Goal: Navigation & Orientation: Find specific page/section

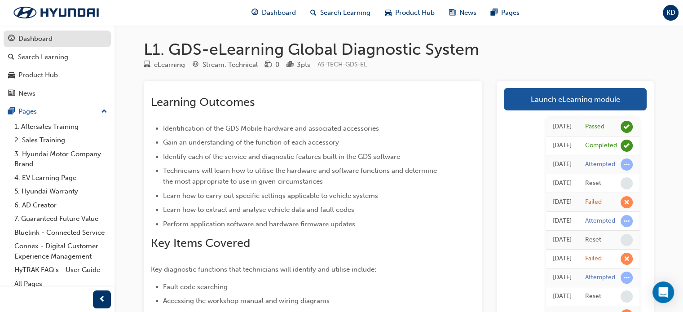
click at [46, 39] on div "Dashboard" at bounding box center [35, 39] width 34 height 10
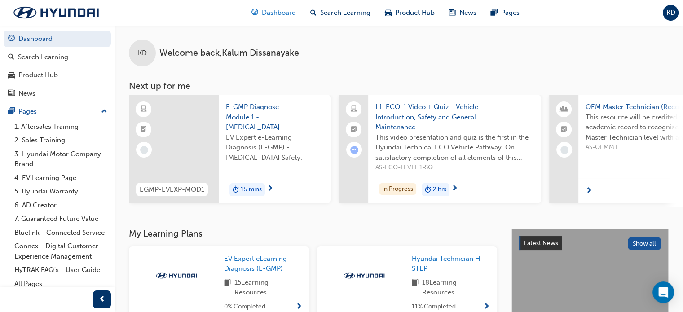
click at [287, 13] on span "Dashboard" at bounding box center [279, 13] width 34 height 10
click at [674, 8] on span "KD" at bounding box center [670, 13] width 9 height 10
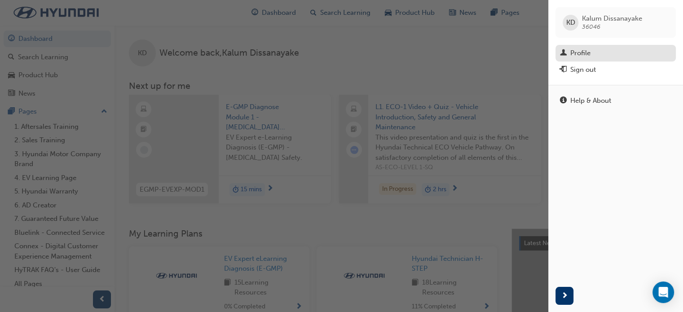
click at [584, 57] on div "Profile" at bounding box center [580, 53] width 20 height 10
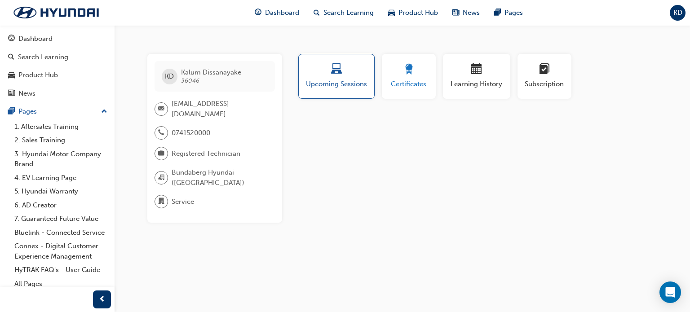
click at [423, 72] on div "button" at bounding box center [408, 71] width 40 height 14
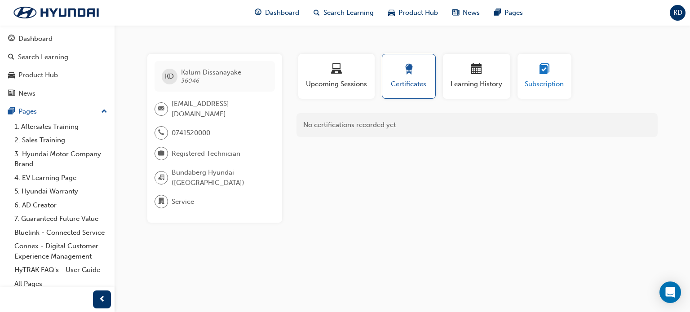
click at [533, 75] on div "button" at bounding box center [544, 71] width 40 height 14
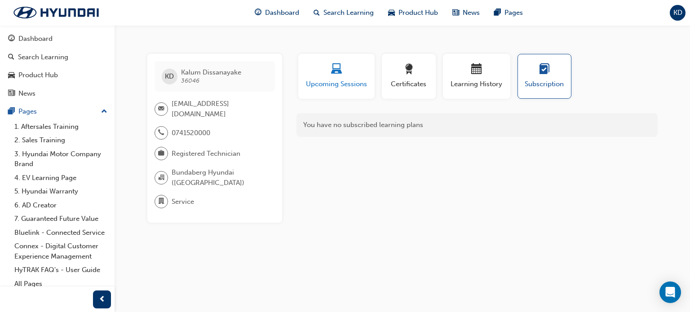
click at [335, 86] on span "Upcoming Sessions" at bounding box center [336, 84] width 63 height 10
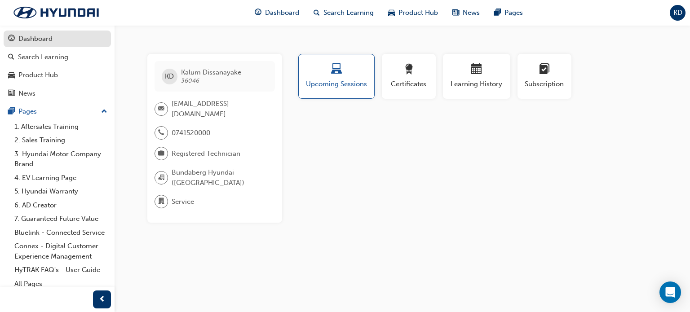
click at [49, 41] on div "Dashboard" at bounding box center [35, 39] width 34 height 10
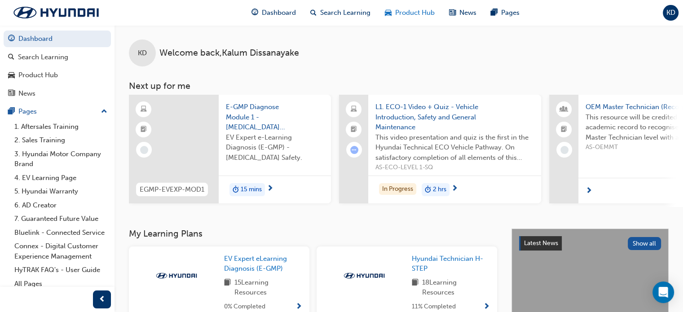
click at [414, 14] on span "Product Hub" at bounding box center [415, 13] width 40 height 10
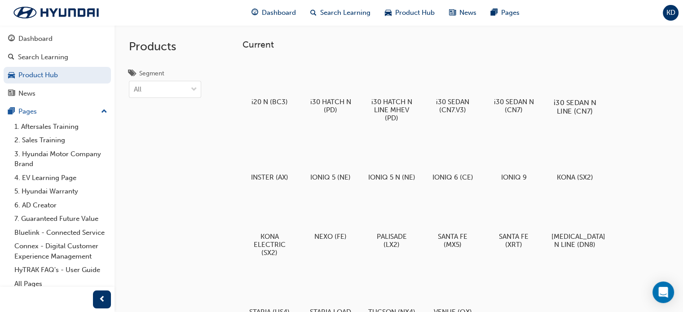
click at [575, 77] on div at bounding box center [575, 76] width 50 height 35
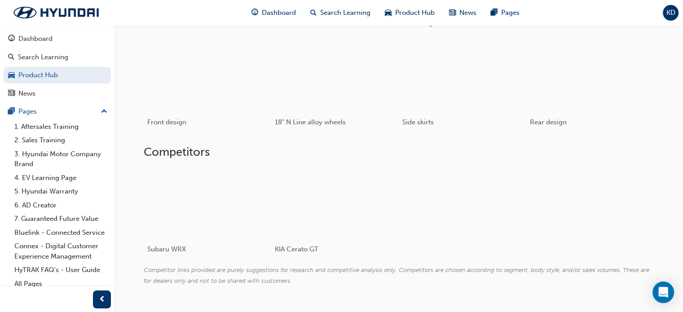
scroll to position [543, 0]
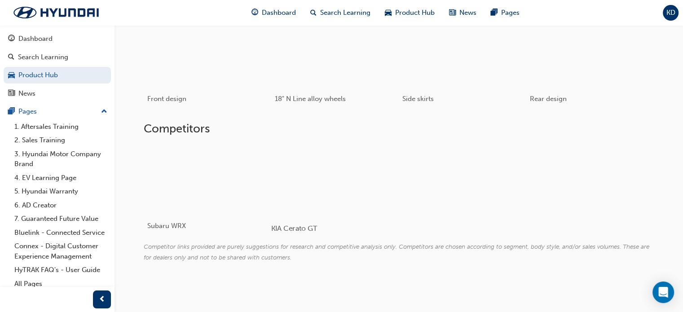
click at [342, 177] on div at bounding box center [324, 179] width 107 height 71
click at [192, 171] on div at bounding box center [196, 179] width 107 height 71
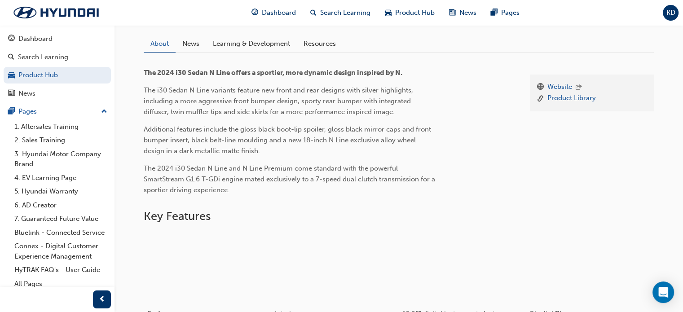
scroll to position [314, 0]
